Goal: Transaction & Acquisition: Purchase product/service

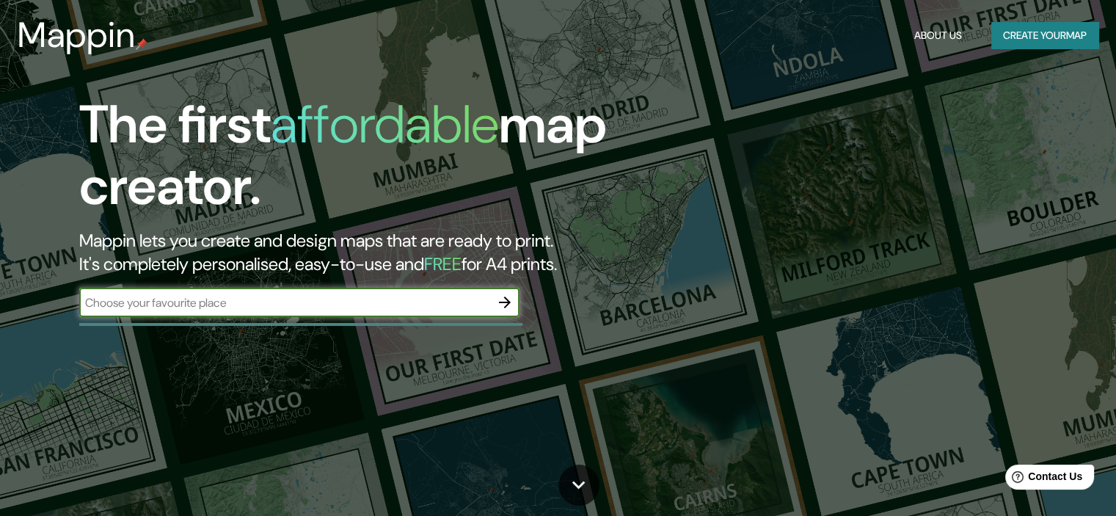
click at [379, 285] on div "The first affordable map creator. Mappin lets you create and design maps that a…" at bounding box center [358, 213] width 670 height 238
click at [338, 304] on input "text" at bounding box center [284, 302] width 411 height 17
type input "Azuaga"
click at [499, 299] on icon "button" at bounding box center [505, 302] width 18 height 18
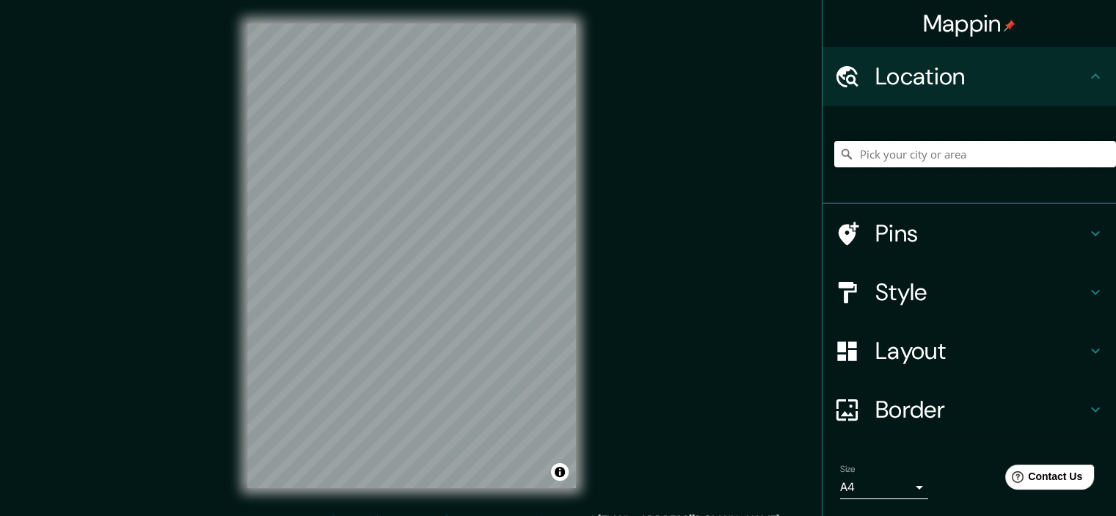
click at [910, 152] on input "Pick your city or area" at bounding box center [975, 154] width 282 height 26
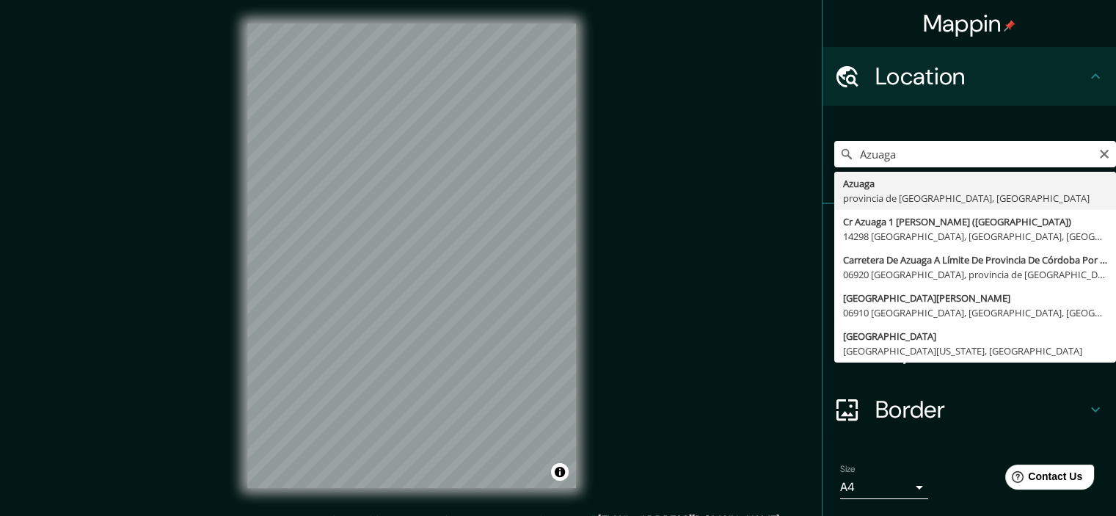
type input "[GEOGRAPHIC_DATA], provincia de [GEOGRAPHIC_DATA], [GEOGRAPHIC_DATA]"
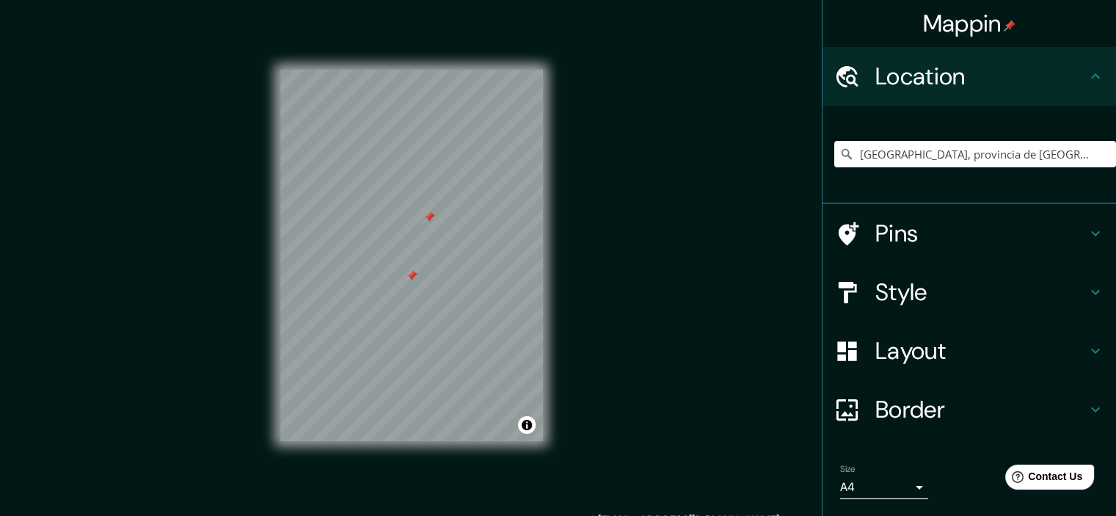
click at [428, 218] on div at bounding box center [429, 217] width 12 height 12
click at [412, 274] on div at bounding box center [412, 276] width 12 height 12
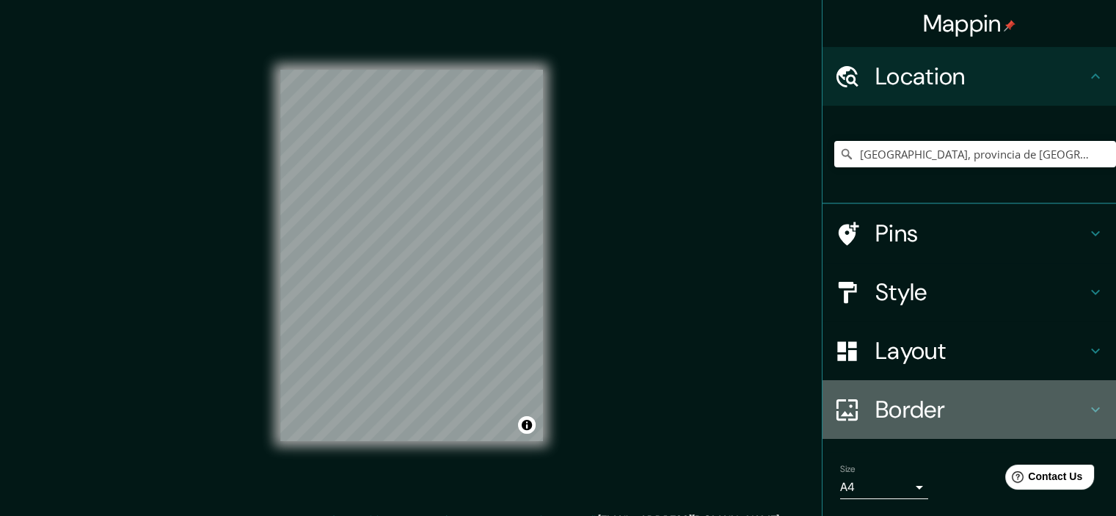
click at [927, 413] on h4 "Border" at bounding box center [980, 409] width 211 height 29
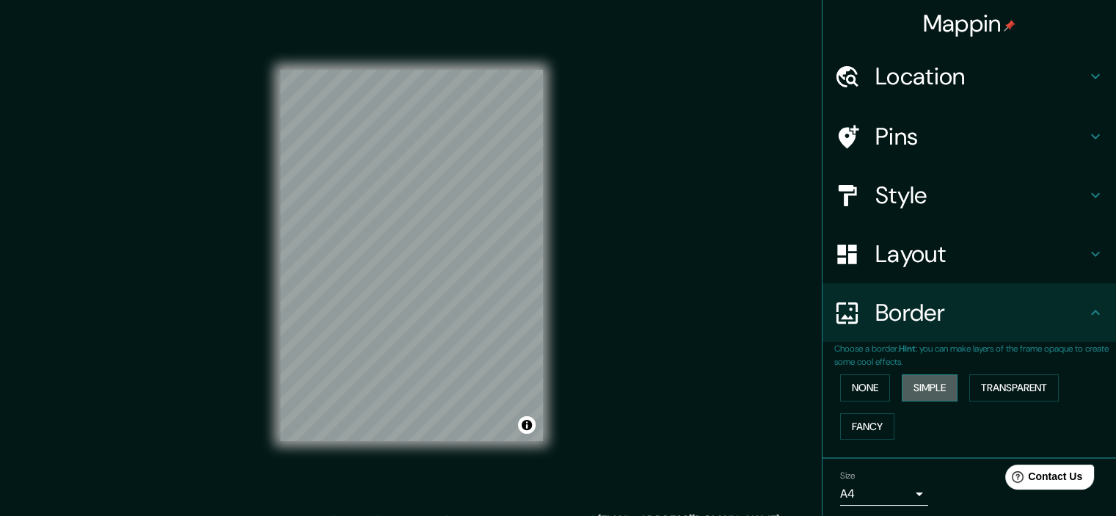
click at [918, 384] on button "Simple" at bounding box center [930, 387] width 56 height 27
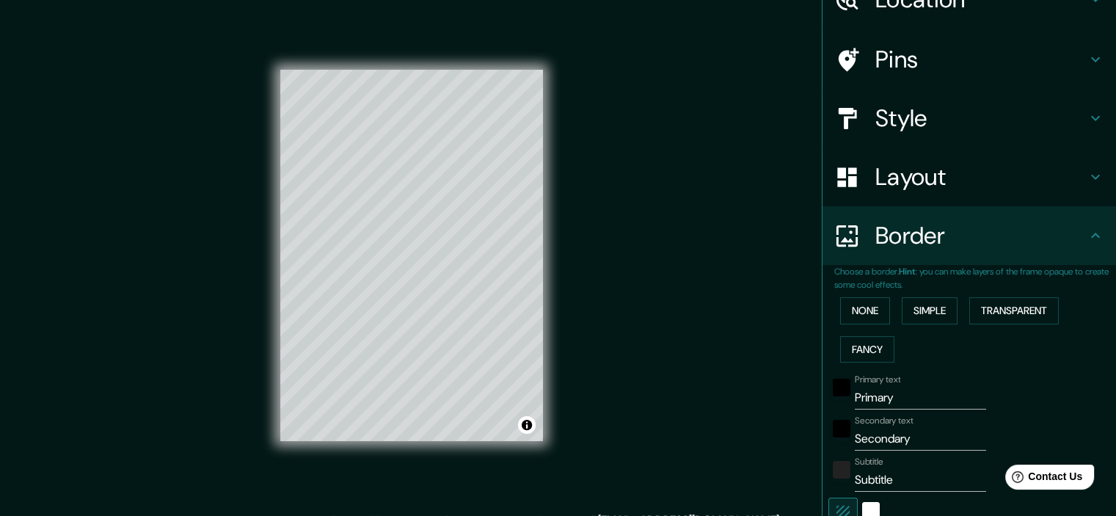
scroll to position [103, 0]
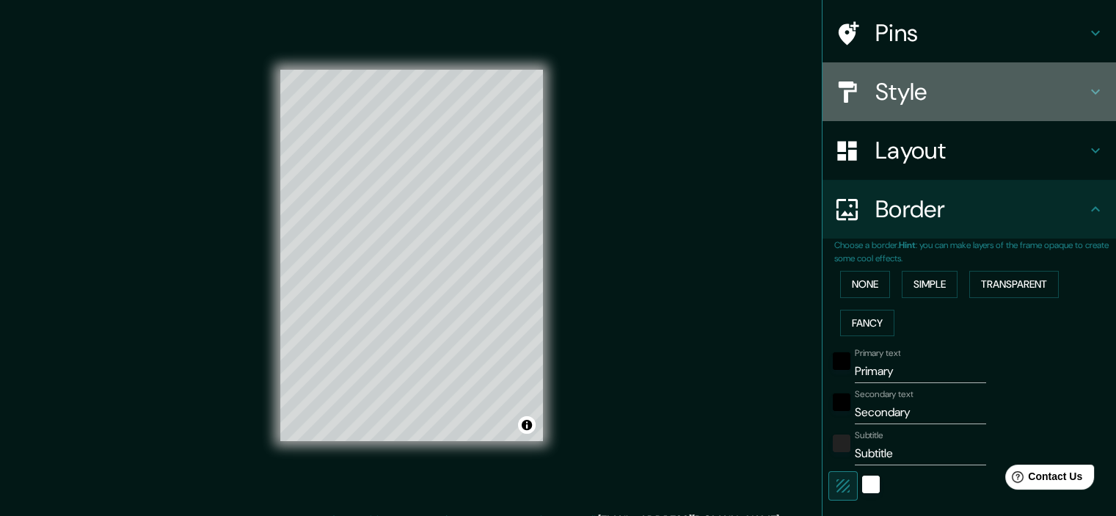
click at [896, 85] on h4 "Style" at bounding box center [980, 91] width 211 height 29
type input "143"
type input "29"
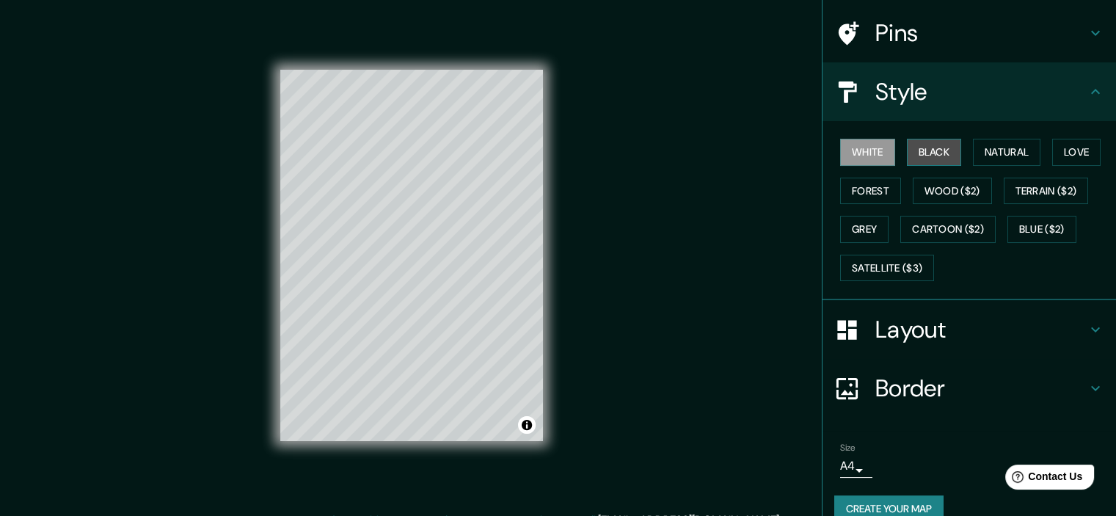
click at [927, 154] on button "Black" at bounding box center [934, 152] width 55 height 27
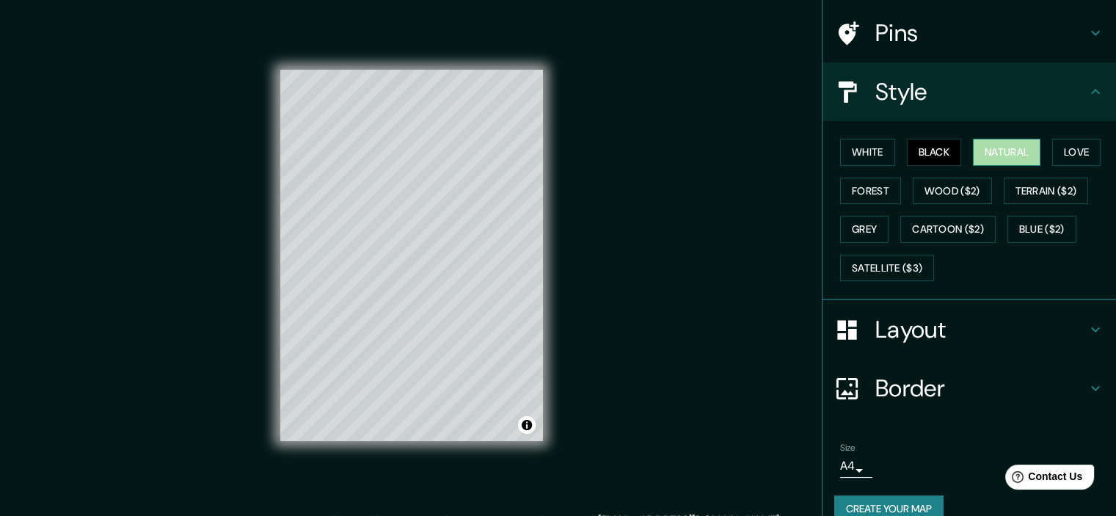
click at [973, 149] on button "Natural" at bounding box center [1006, 152] width 67 height 27
click at [1056, 147] on button "Love" at bounding box center [1076, 152] width 48 height 27
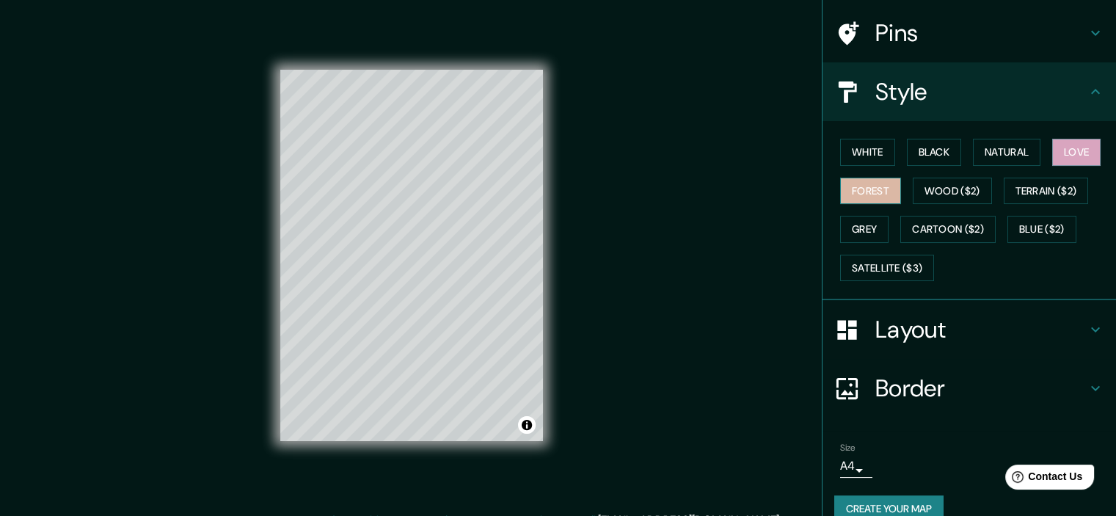
click at [867, 181] on button "Forest" at bounding box center [870, 191] width 61 height 27
click at [844, 142] on button "White" at bounding box center [867, 152] width 55 height 27
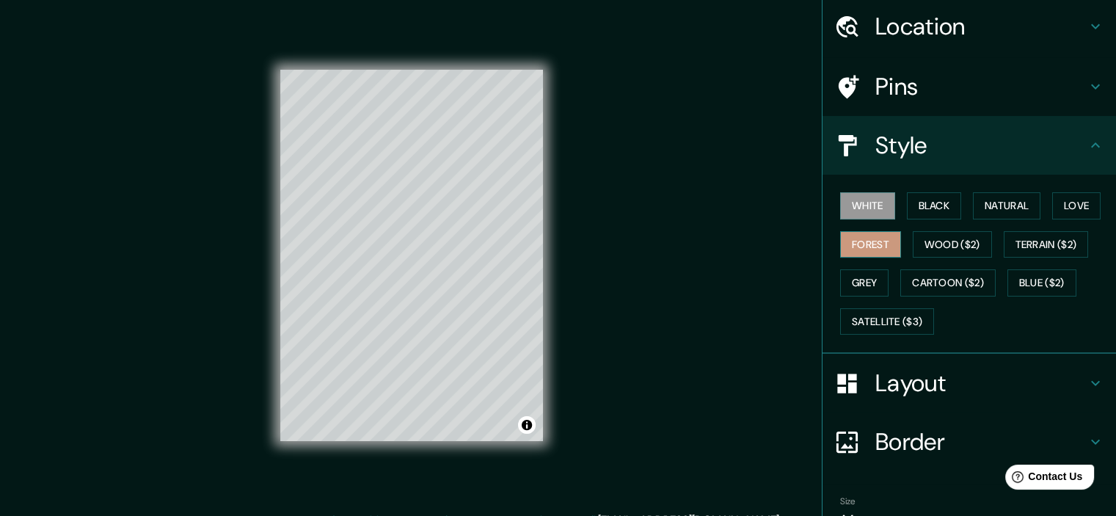
scroll to position [0, 0]
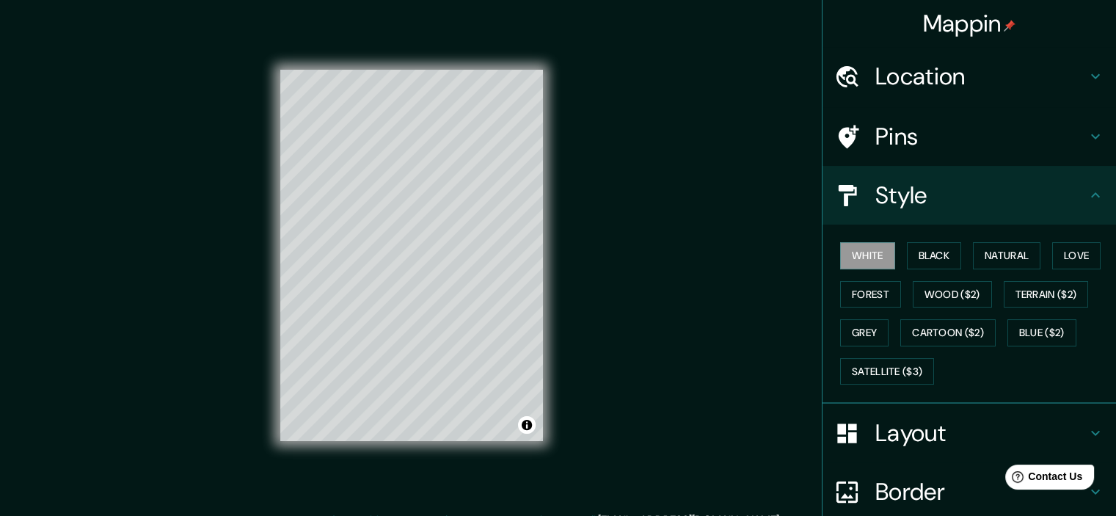
click at [904, 85] on h4 "Location" at bounding box center [980, 76] width 211 height 29
type input "143"
type input "29"
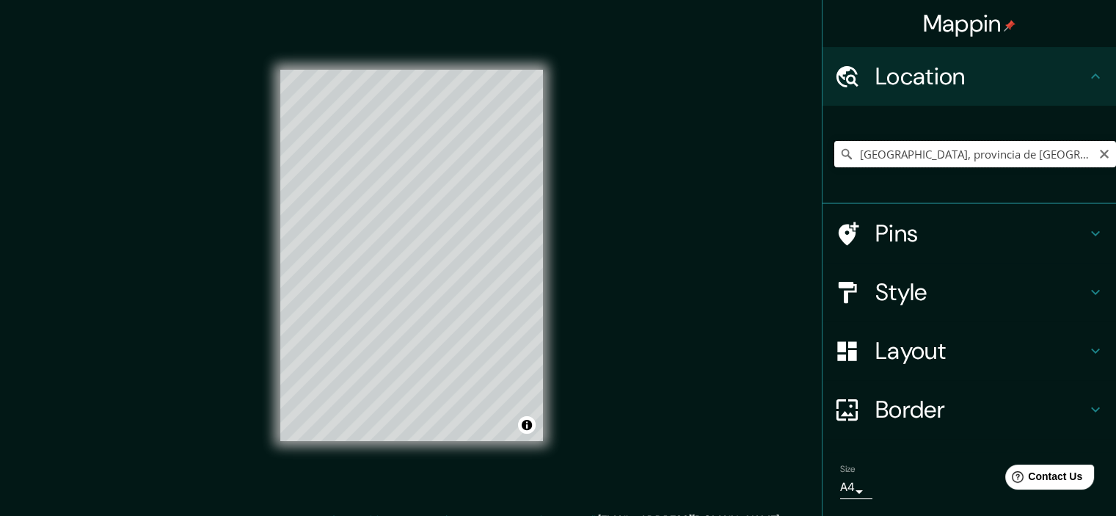
click at [907, 157] on input "Azuaga, provincia de Badajoz, España" at bounding box center [975, 154] width 282 height 26
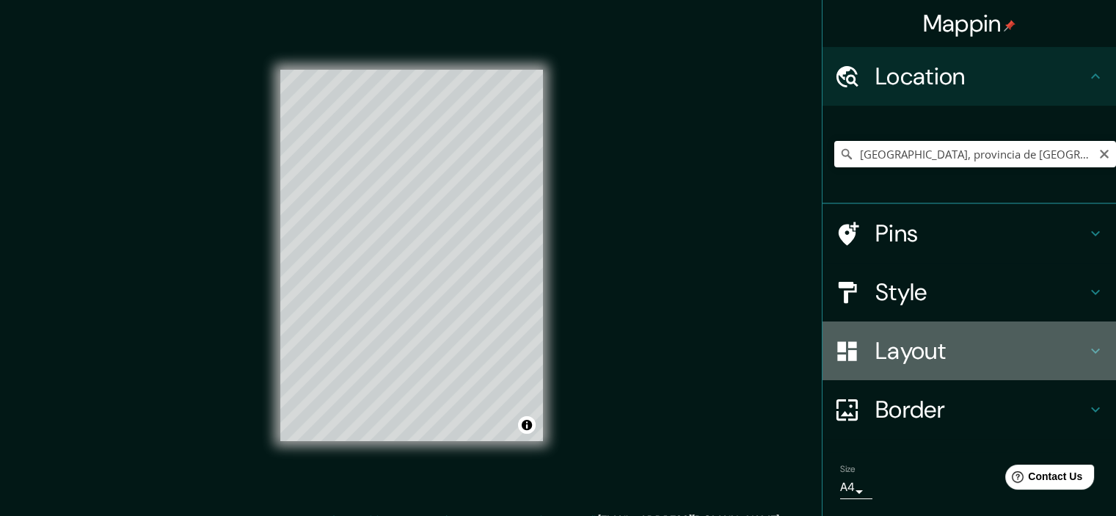
click at [907, 342] on h4 "Layout" at bounding box center [980, 350] width 211 height 29
type input "143"
type input "29"
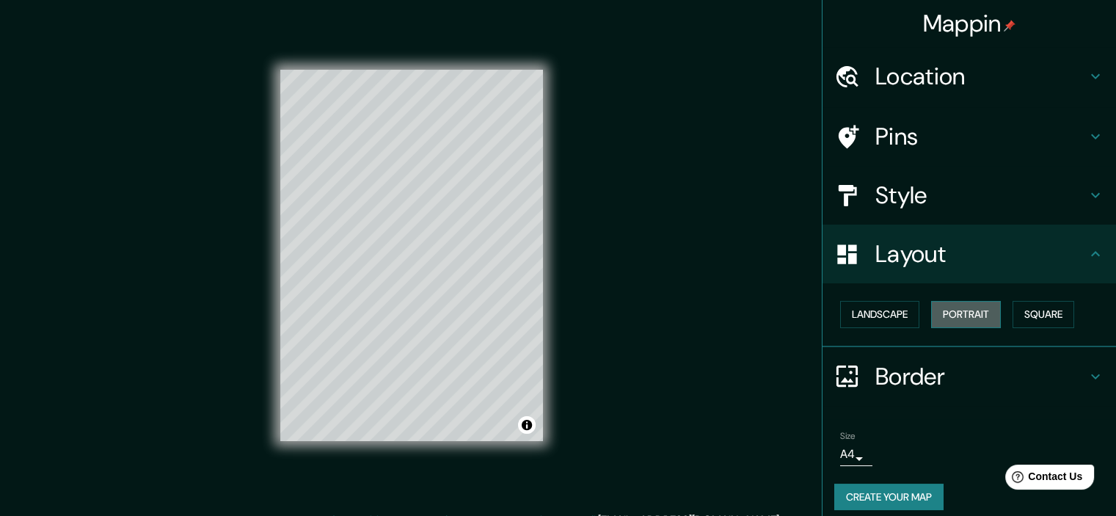
click at [944, 317] on button "Portrait" at bounding box center [966, 314] width 70 height 27
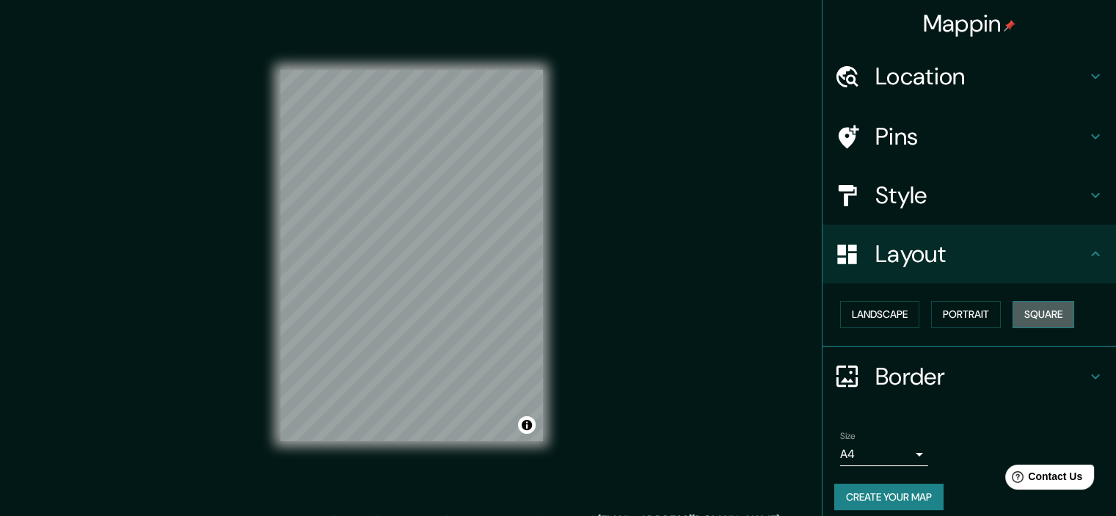
click at [1038, 314] on button "Square" at bounding box center [1043, 314] width 62 height 27
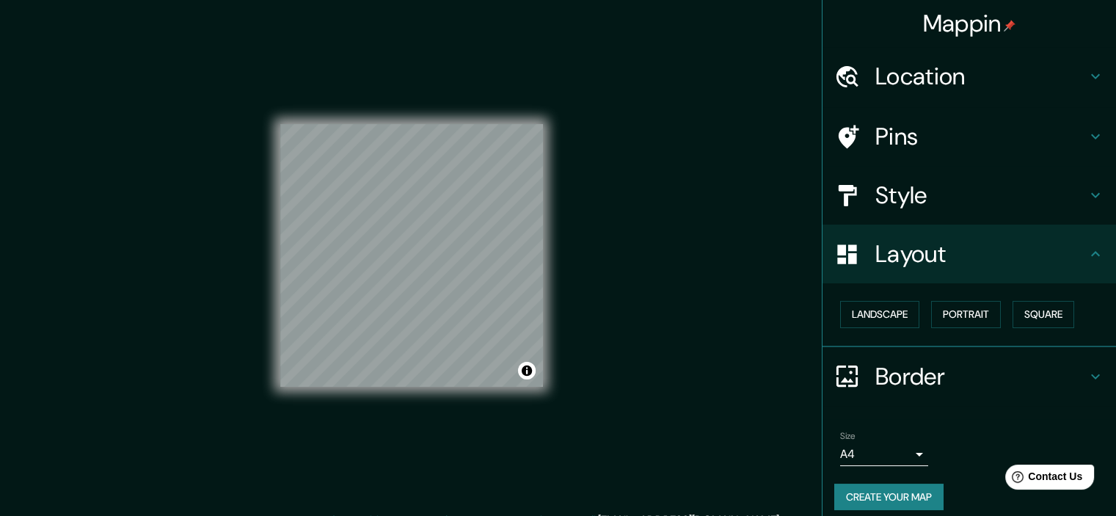
click at [858, 331] on div "Landscape Portrait Square" at bounding box center [975, 314] width 282 height 39
click at [885, 315] on button "Landscape" at bounding box center [879, 314] width 79 height 27
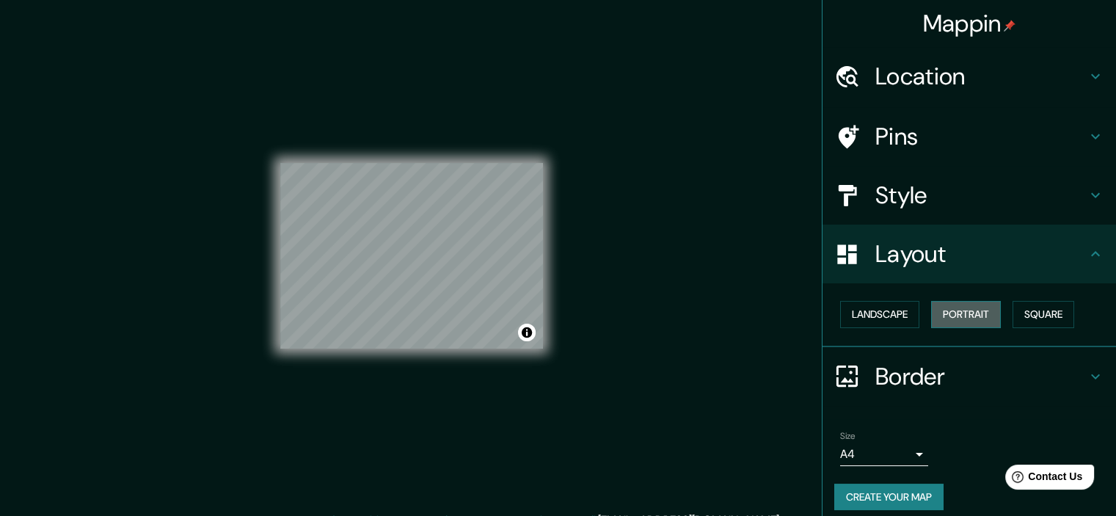
click at [943, 313] on button "Portrait" at bounding box center [966, 314] width 70 height 27
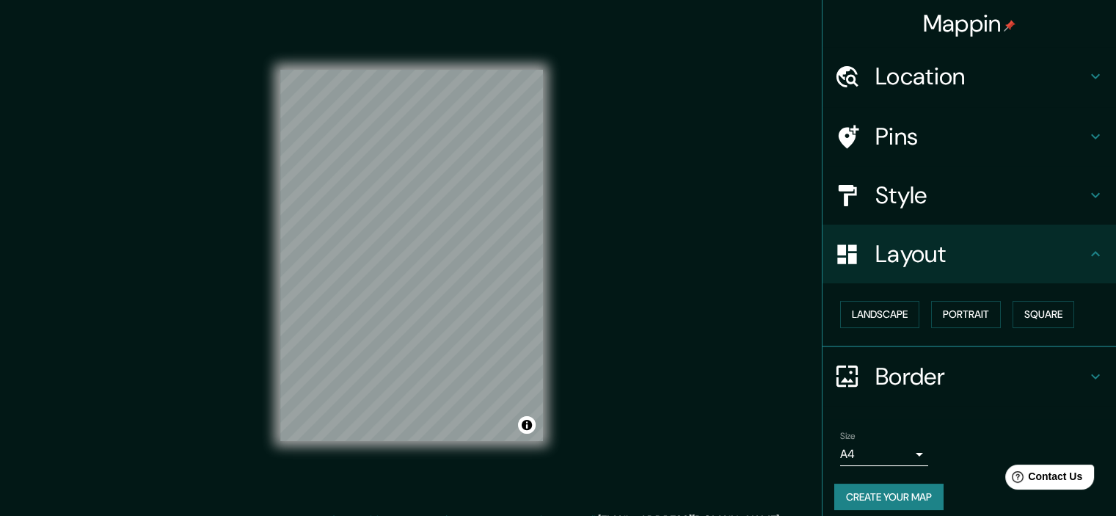
click at [889, 187] on h4 "Style" at bounding box center [980, 194] width 211 height 29
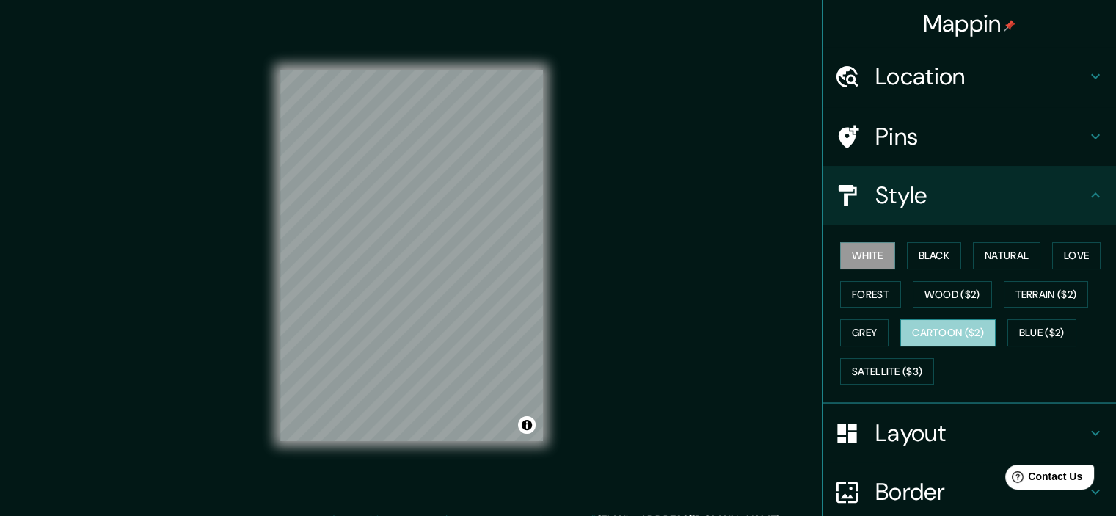
click at [902, 335] on button "Cartoon ($2)" at bounding box center [947, 332] width 95 height 27
click at [840, 328] on button "Grey" at bounding box center [864, 332] width 48 height 27
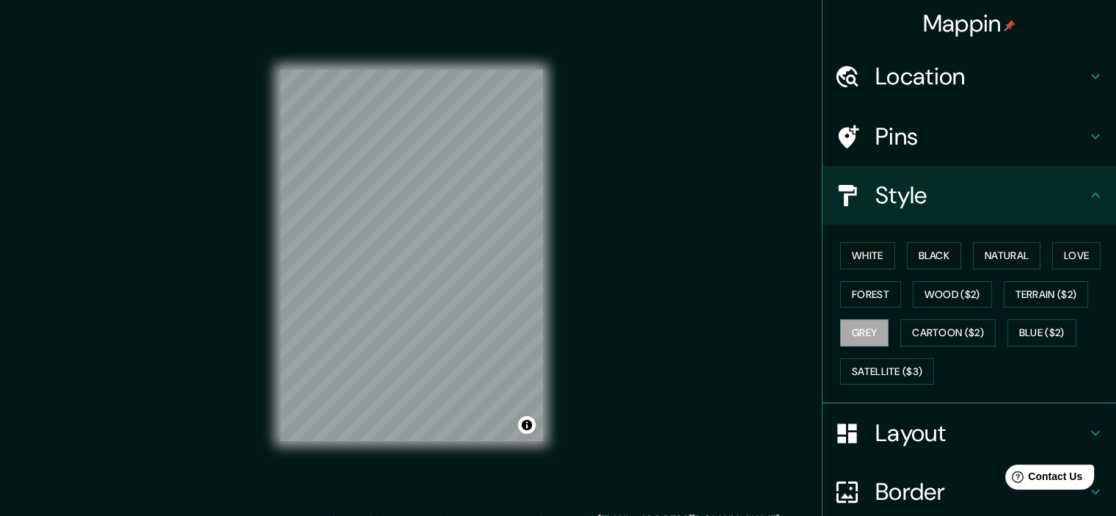
click at [864, 351] on div "White Black Natural Love Forest Wood ($2) Terrain ($2) Grey Cartoon ($2) Blue (…" at bounding box center [975, 313] width 282 height 154
click at [870, 360] on button "Satellite ($3)" at bounding box center [887, 371] width 94 height 27
click at [1037, 324] on button "Blue ($2)" at bounding box center [1041, 332] width 69 height 27
click at [971, 338] on button "Cartoon ($2)" at bounding box center [947, 332] width 95 height 27
click at [857, 323] on button "Grey" at bounding box center [864, 332] width 48 height 27
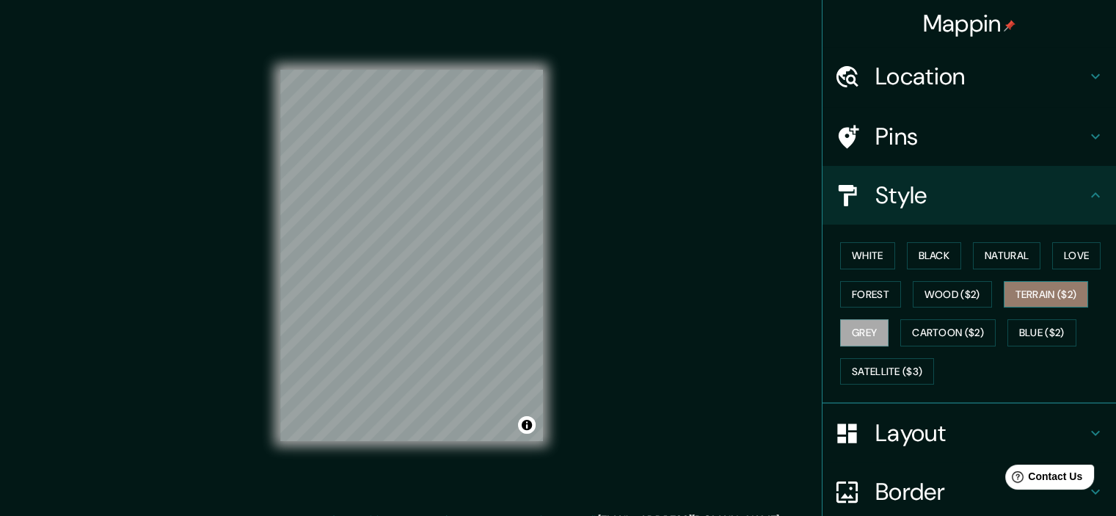
click at [1022, 293] on button "Terrain ($2)" at bounding box center [1046, 294] width 85 height 27
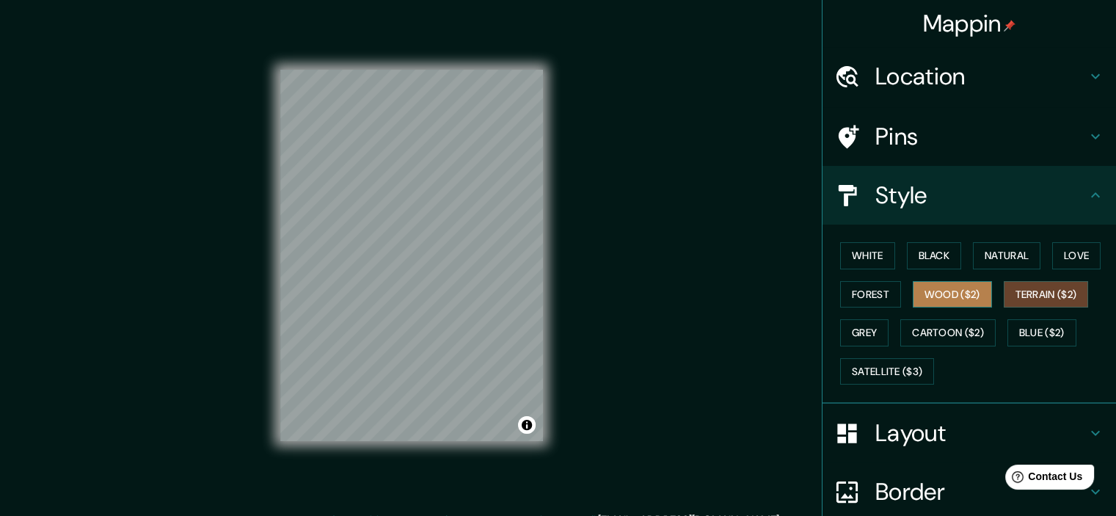
click at [933, 288] on button "Wood ($2)" at bounding box center [952, 294] width 79 height 27
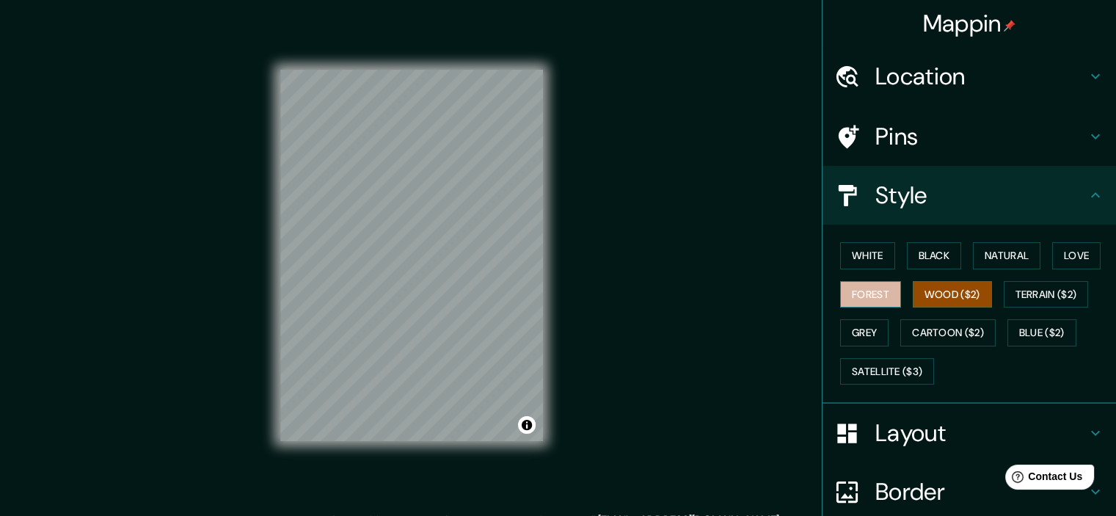
click at [873, 290] on button "Forest" at bounding box center [870, 294] width 61 height 27
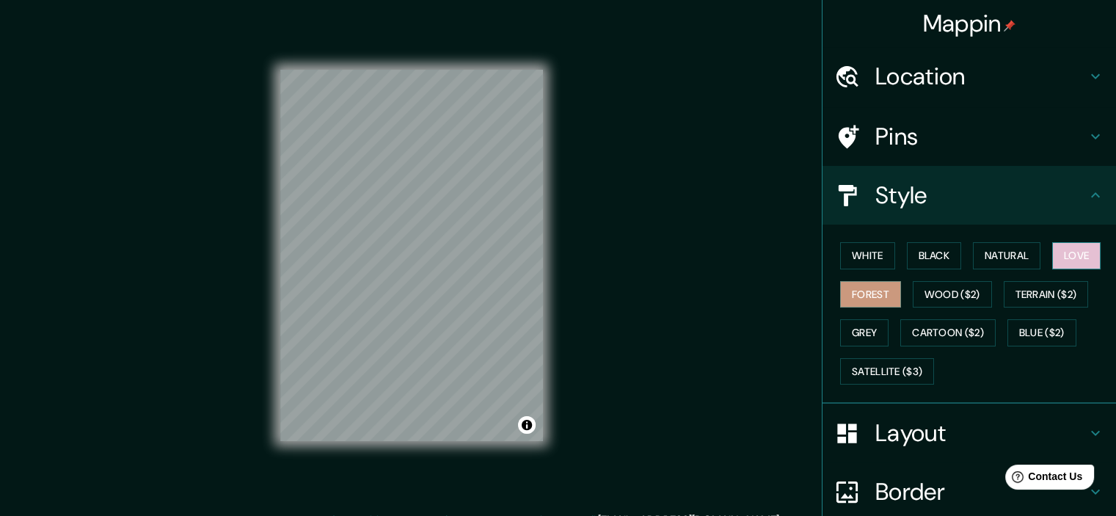
click at [1053, 261] on button "Love" at bounding box center [1076, 255] width 48 height 27
click at [993, 252] on button "Natural" at bounding box center [1006, 255] width 67 height 27
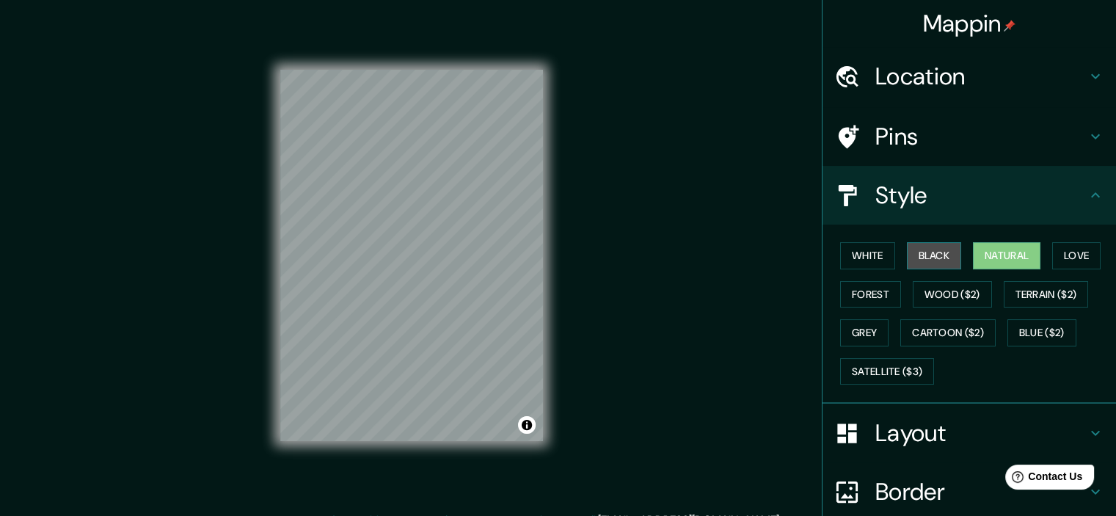
click at [920, 243] on button "Black" at bounding box center [934, 255] width 55 height 27
click at [990, 248] on button "Natural" at bounding box center [1006, 255] width 67 height 27
click at [851, 254] on button "White" at bounding box center [867, 255] width 55 height 27
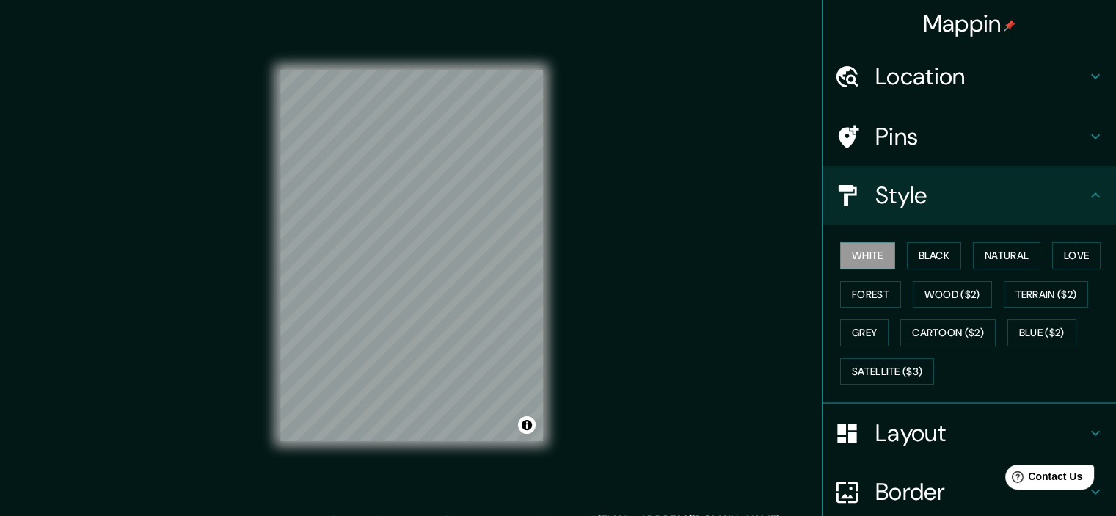
click at [946, 455] on div "Layout" at bounding box center [968, 432] width 293 height 59
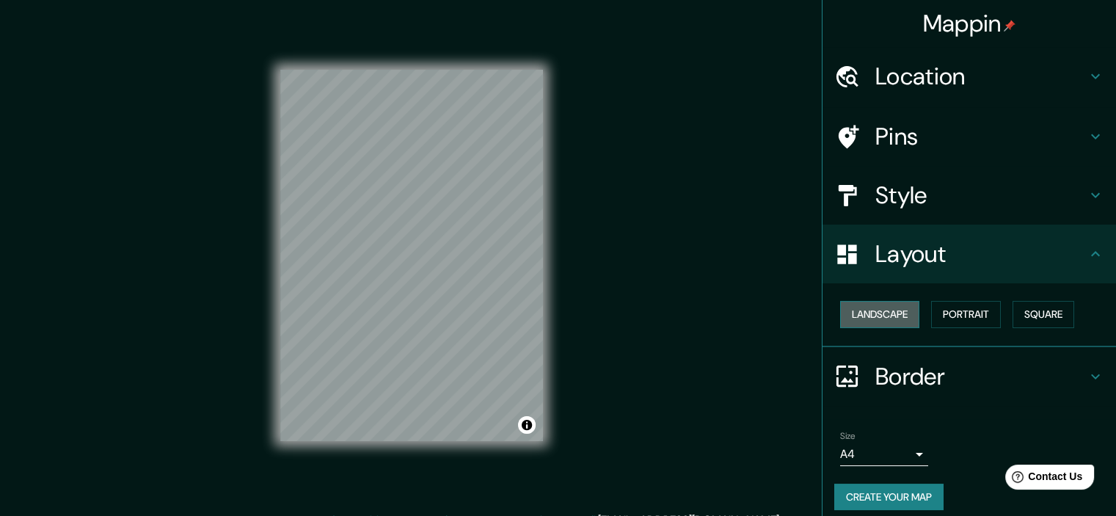
click at [889, 302] on button "Landscape" at bounding box center [879, 314] width 79 height 27
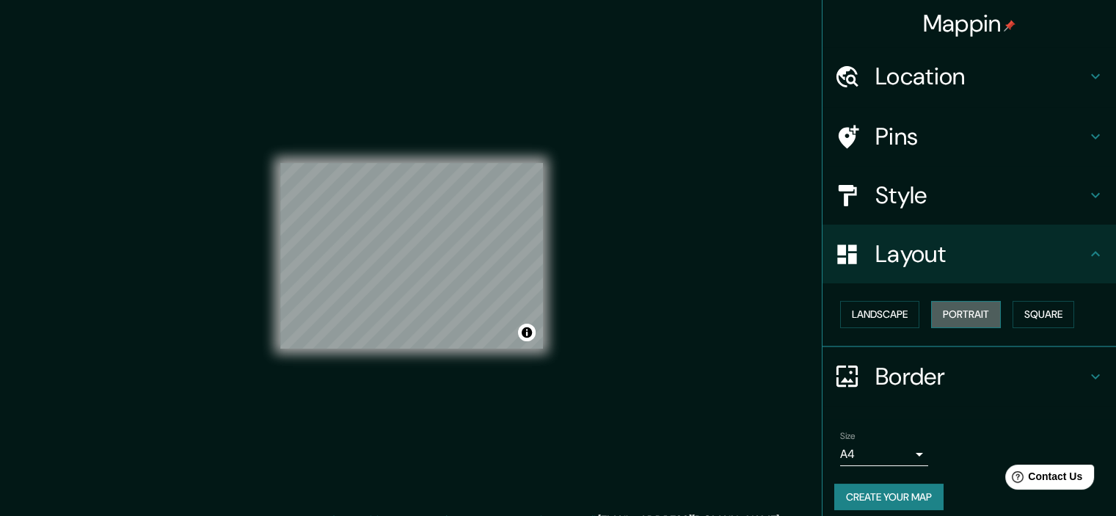
click at [974, 316] on button "Portrait" at bounding box center [966, 314] width 70 height 27
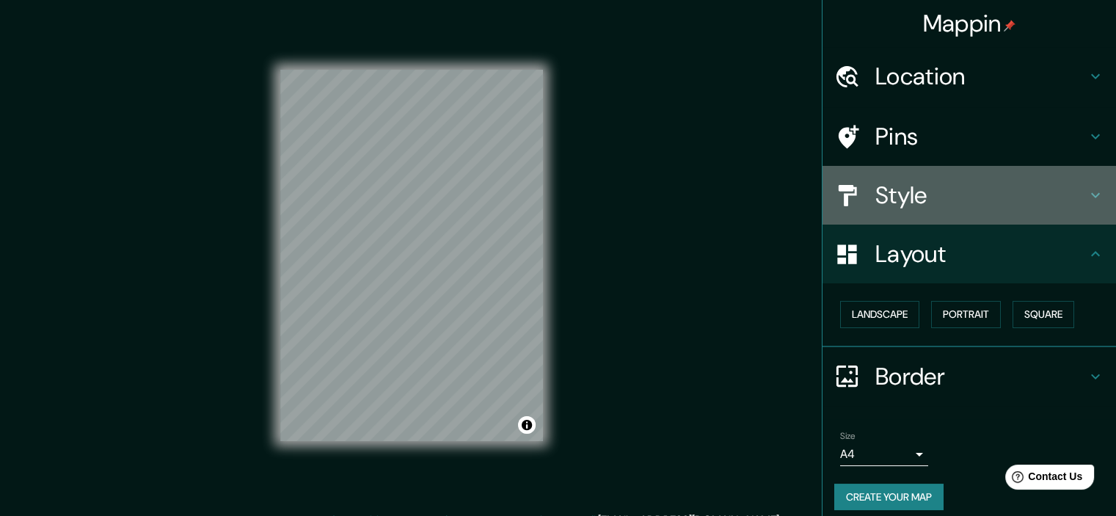
click at [898, 181] on h4 "Style" at bounding box center [980, 194] width 211 height 29
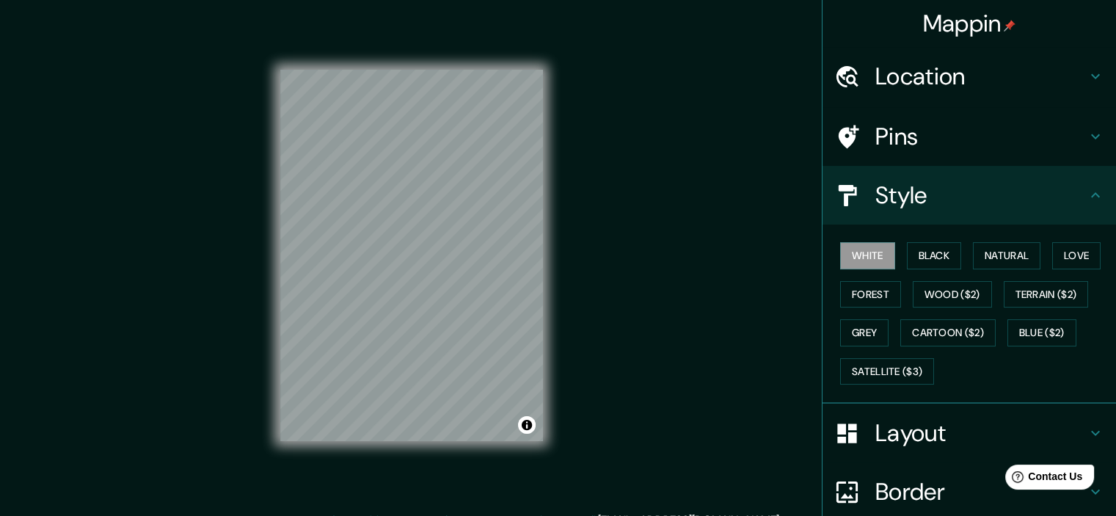
scroll to position [125, 0]
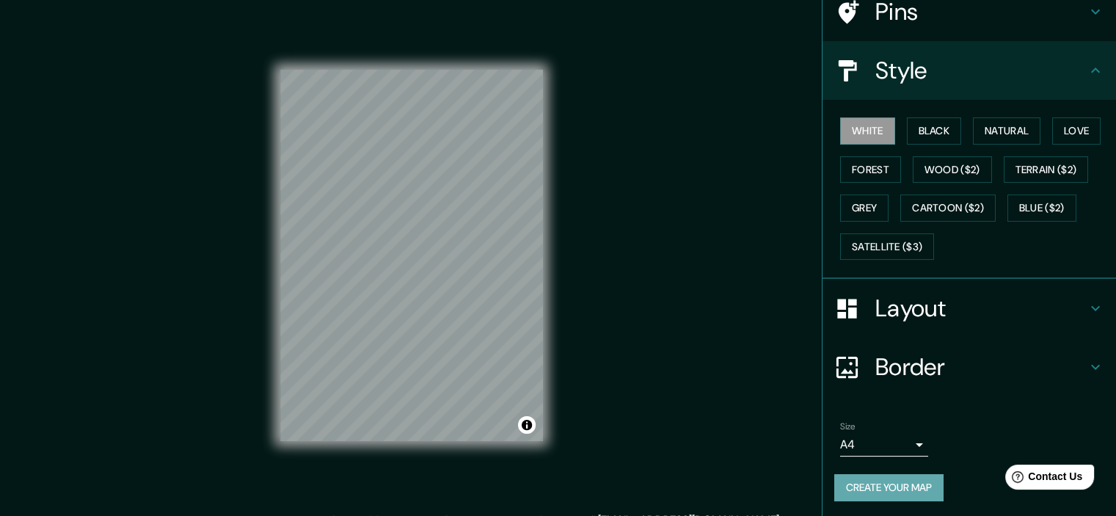
click at [881, 481] on button "Create your map" at bounding box center [888, 487] width 109 height 27
